Goal: Task Accomplishment & Management: Use online tool/utility

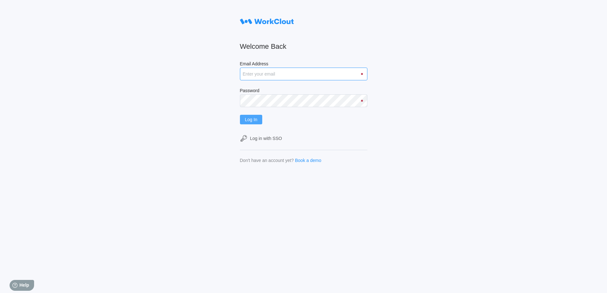
type input "[EMAIL_ADDRESS][DOMAIN_NAME]"
click at [262, 120] on button "Log In" at bounding box center [251, 120] width 23 height 10
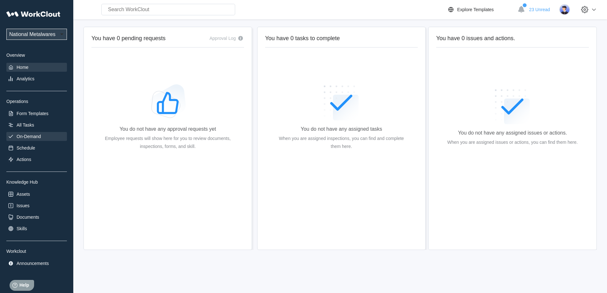
click at [29, 137] on div "On-Demand" at bounding box center [29, 136] width 24 height 5
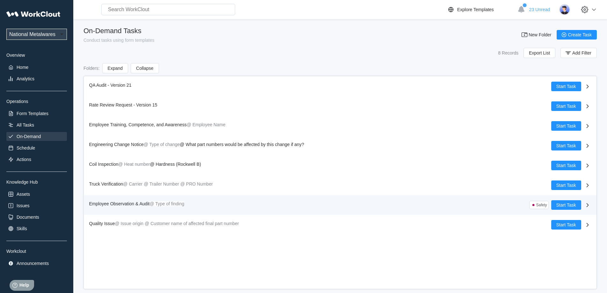
click at [128, 205] on span "Employee Observation & Audit" at bounding box center [119, 203] width 61 height 5
